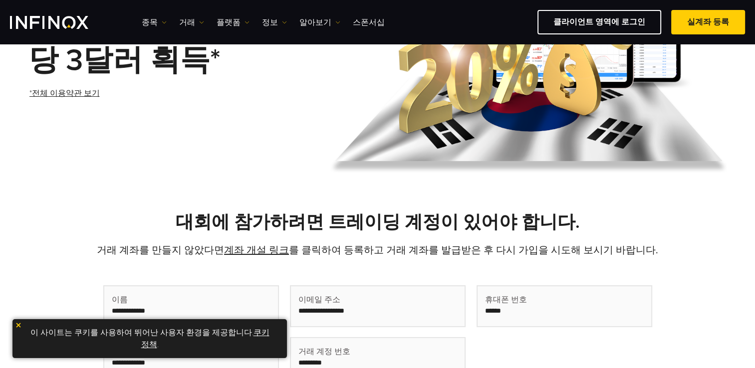
scroll to position [150, 0]
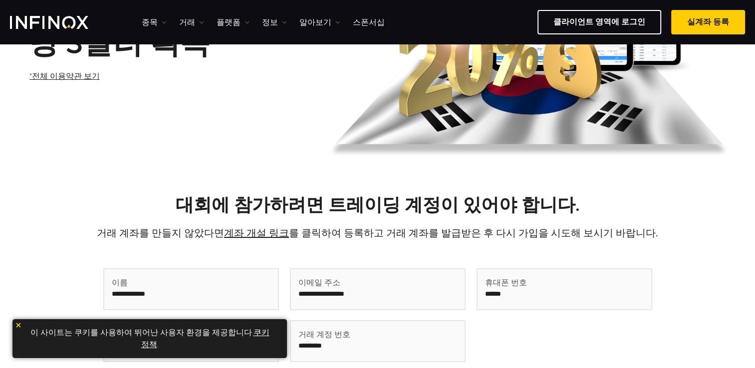
click at [18, 326] on img at bounding box center [18, 325] width 7 height 7
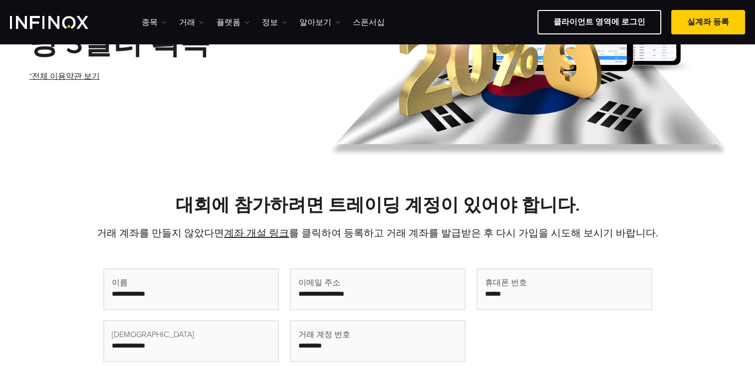
scroll to position [0, 0]
click at [620, 180] on div "대회에 참가하려면 트레이딩 계정이 있어야 합니다. 거래 계좌를 만들지 않았다면 계좌 개설 링크 를 클릭하여 등록하고 거래 계좌를 발급받은 후 …" at bounding box center [377, 308] width 755 height 276
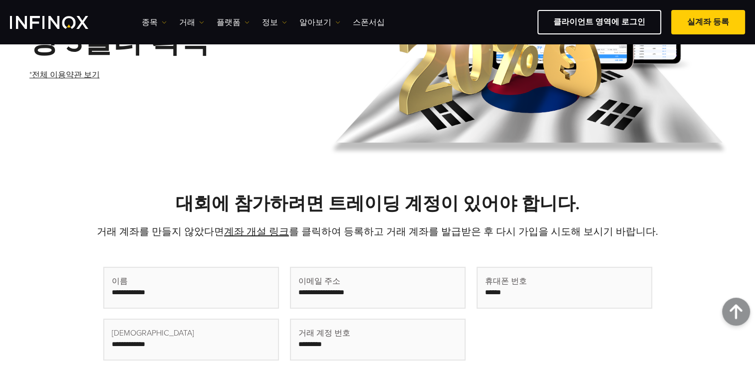
scroll to position [150, 0]
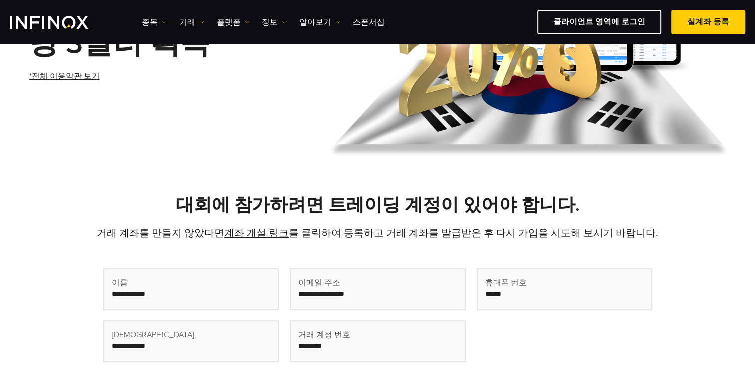
drag, startPoint x: 653, startPoint y: 188, endPoint x: 664, endPoint y: 204, distance: 19.3
drag, startPoint x: 664, startPoint y: 204, endPoint x: 290, endPoint y: 132, distance: 381.2
click at [290, 132] on div "20%의 크레딧과 거래당 3달러 획득* *전체 이용약관 보기" at bounding box center [377, 44] width 699 height 251
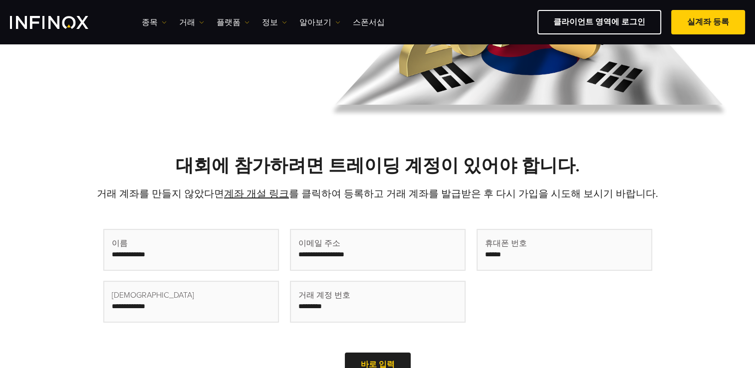
scroll to position [250, 0]
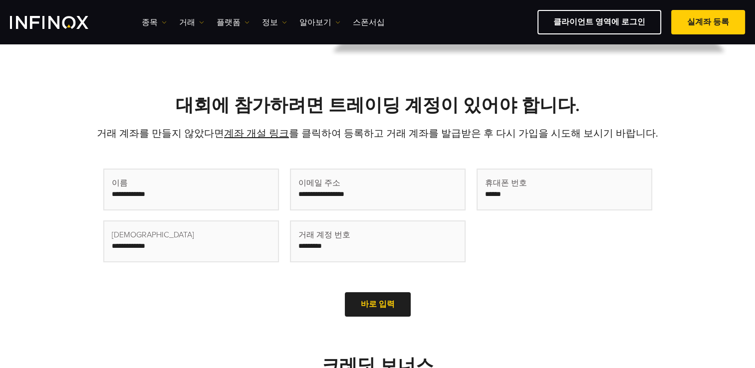
click at [229, 195] on input "text" at bounding box center [191, 190] width 174 height 40
type input "**"
type input "*"
type input "**********"
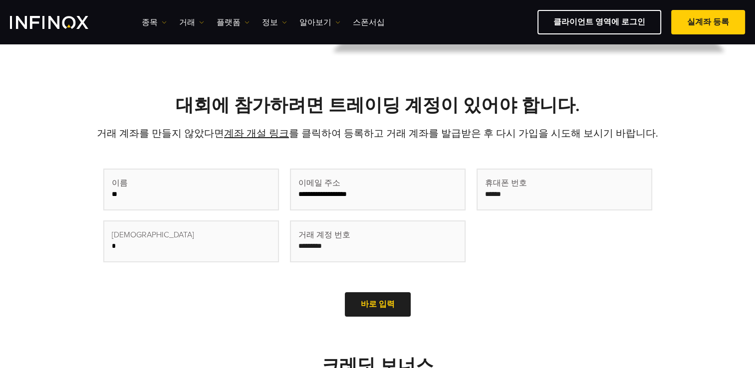
click at [550, 196] on input at bounding box center [565, 190] width 174 height 40
type input "**********"
click at [251, 251] on input "*" at bounding box center [191, 242] width 174 height 40
click at [367, 239] on input "text" at bounding box center [378, 242] width 174 height 40
drag, startPoint x: 369, startPoint y: 246, endPoint x: 281, endPoint y: 254, distance: 89.2
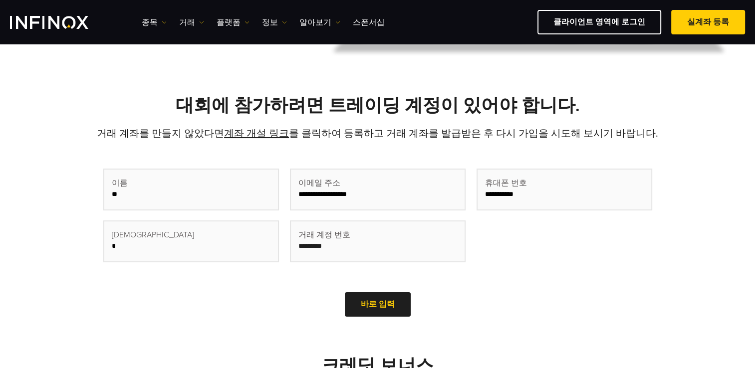
click at [276, 251] on div "**********" at bounding box center [377, 221] width 549 height 104
click at [366, 242] on input "text" at bounding box center [378, 242] width 174 height 40
type input "********"
click at [378, 305] on div at bounding box center [378, 305] width 0 height 0
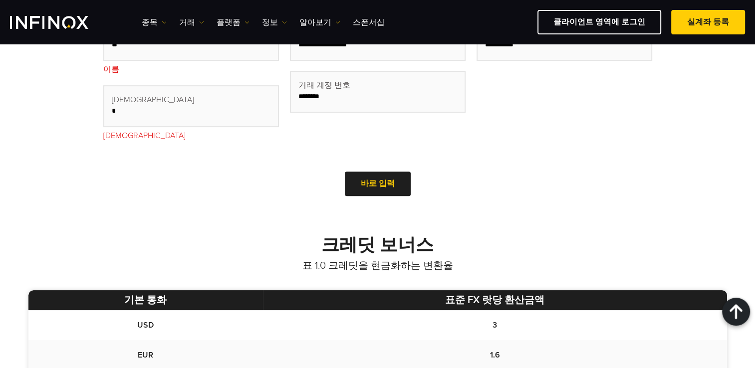
click at [427, 246] on strong "크레딧 보너스" at bounding box center [377, 245] width 112 height 21
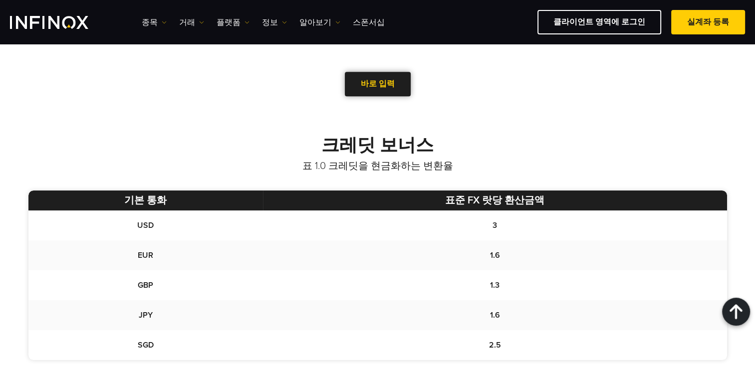
click at [378, 84] on div at bounding box center [378, 84] width 0 height 0
click at [375, 81] on link "바로 입력" at bounding box center [378, 84] width 66 height 24
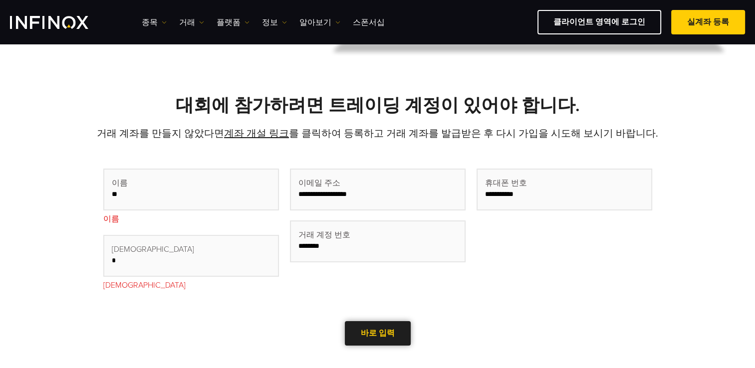
click at [378, 333] on div at bounding box center [378, 333] width 0 height 0
click at [708, 22] on span at bounding box center [708, 22] width 0 height 0
